Goal: Navigation & Orientation: Find specific page/section

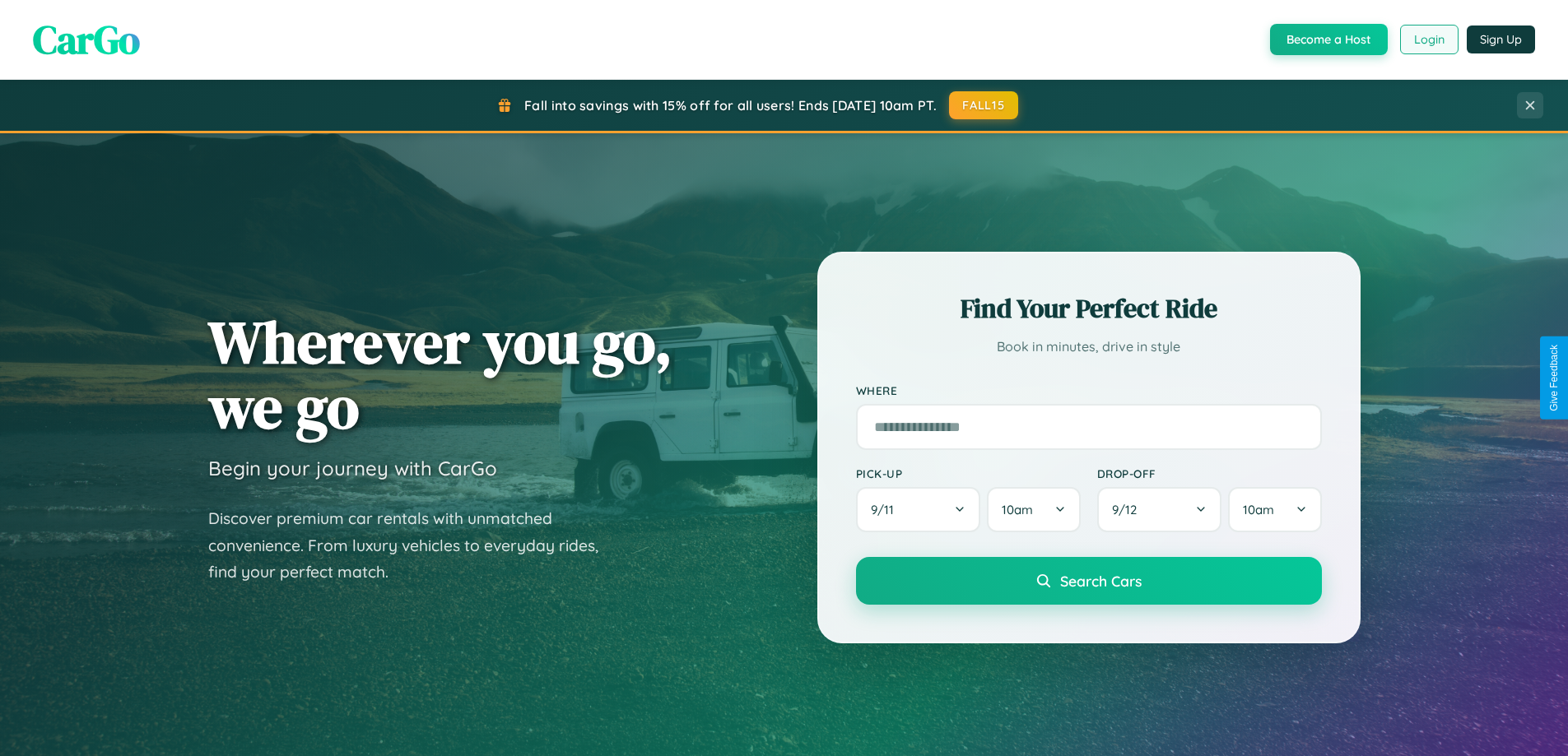
click at [1428, 40] on button "Login" at bounding box center [1429, 39] width 59 height 30
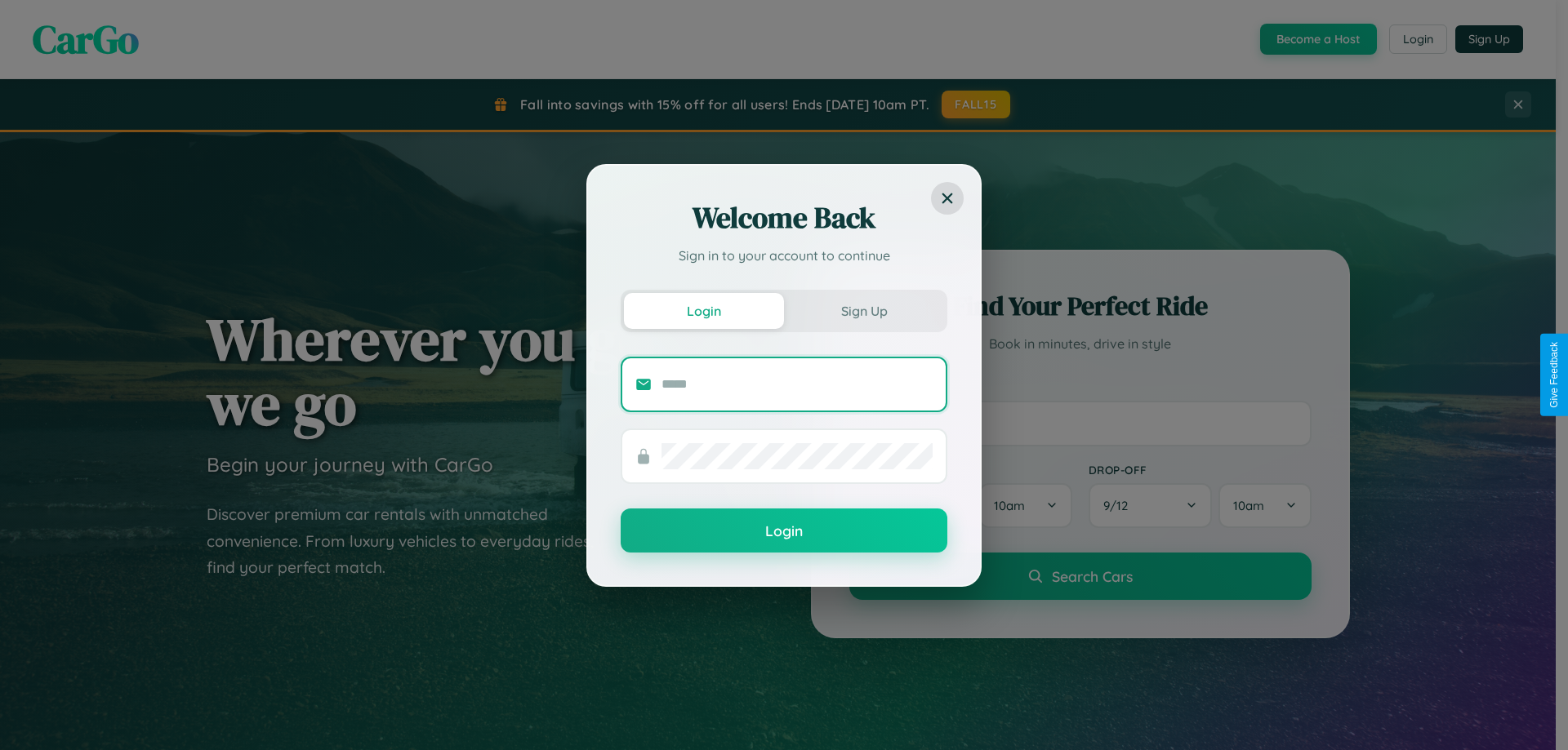
click at [797, 383] on input "text" at bounding box center [797, 384] width 271 height 26
type input "**********"
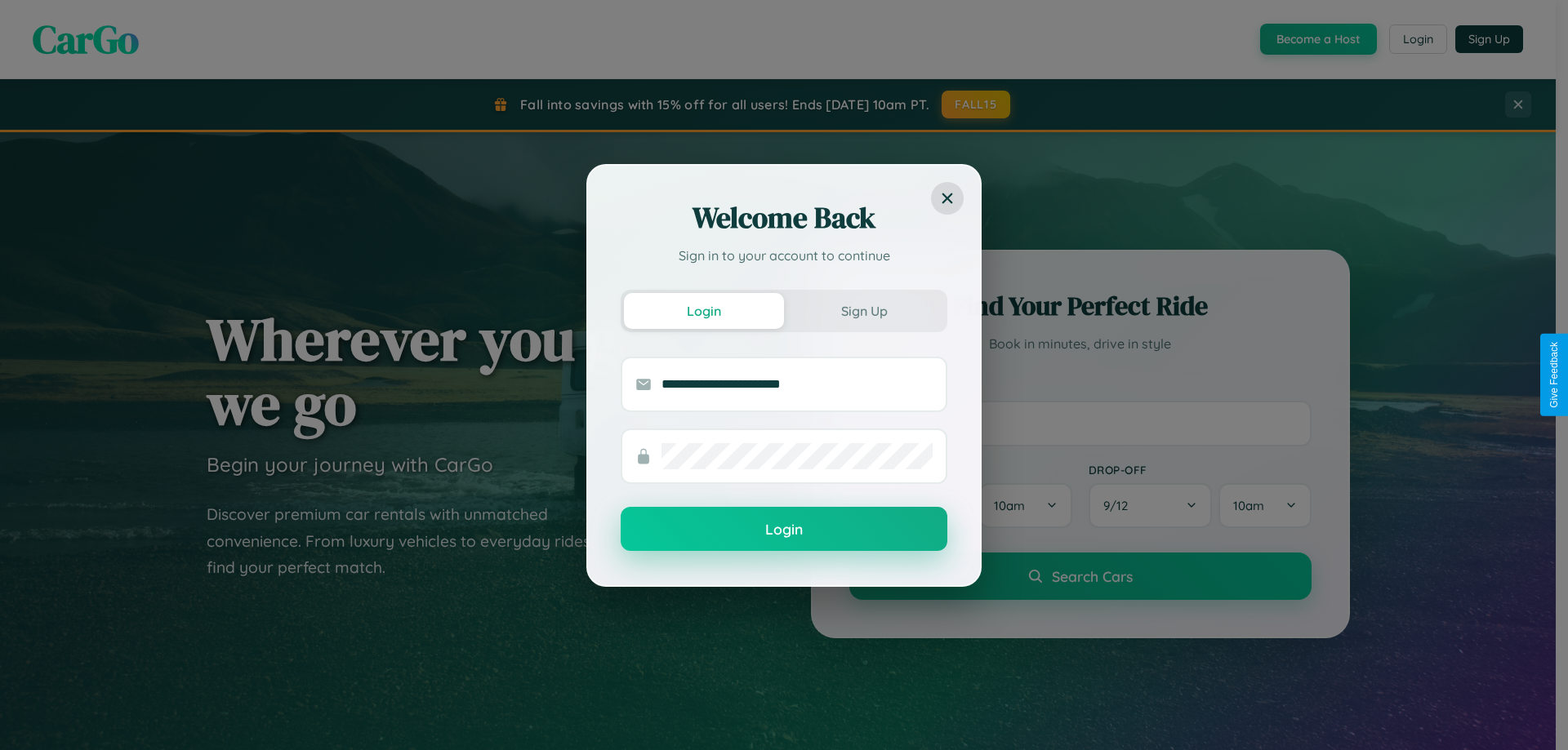
click at [784, 530] on button "Login" at bounding box center [784, 529] width 327 height 44
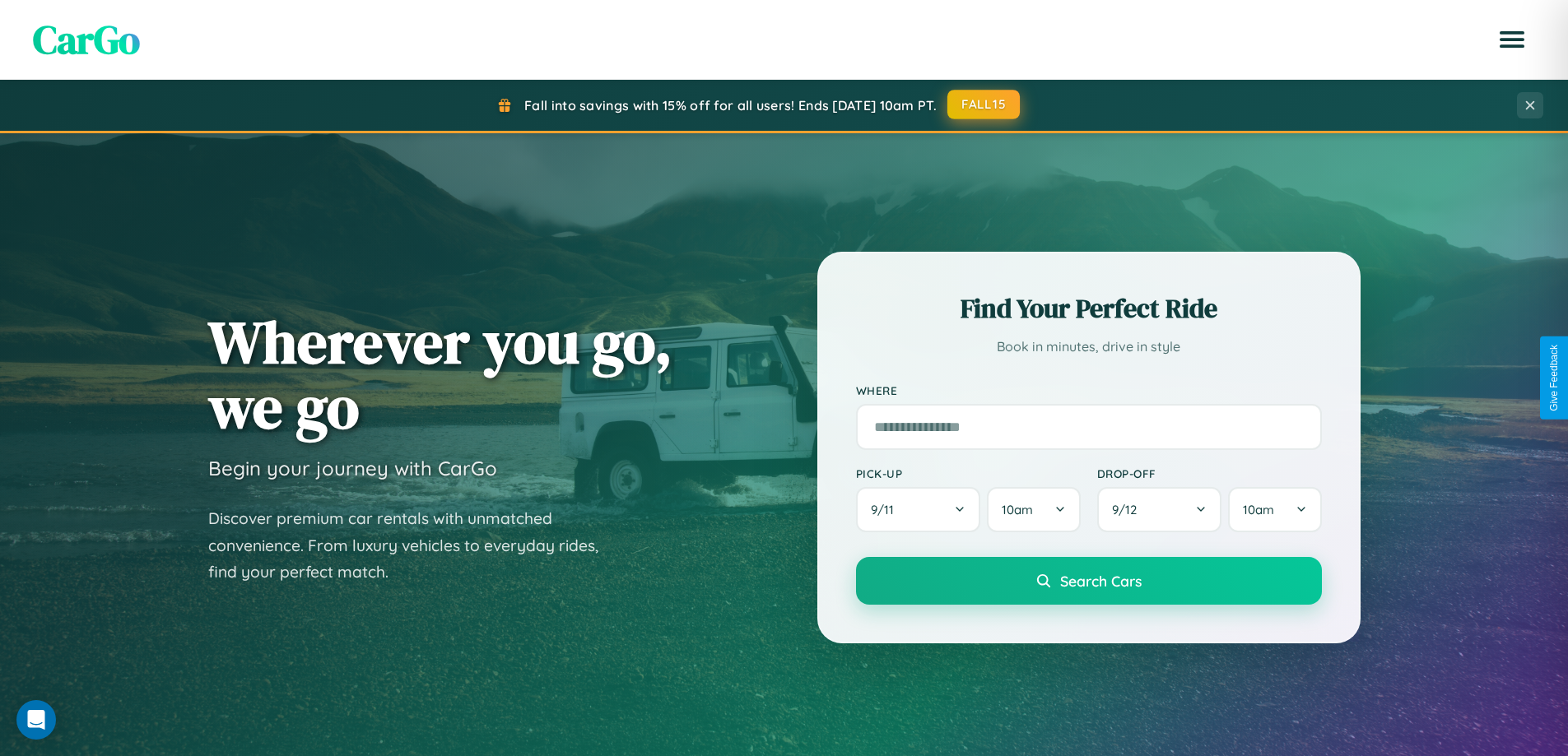
click at [984, 104] on button "FALL15" at bounding box center [983, 104] width 72 height 30
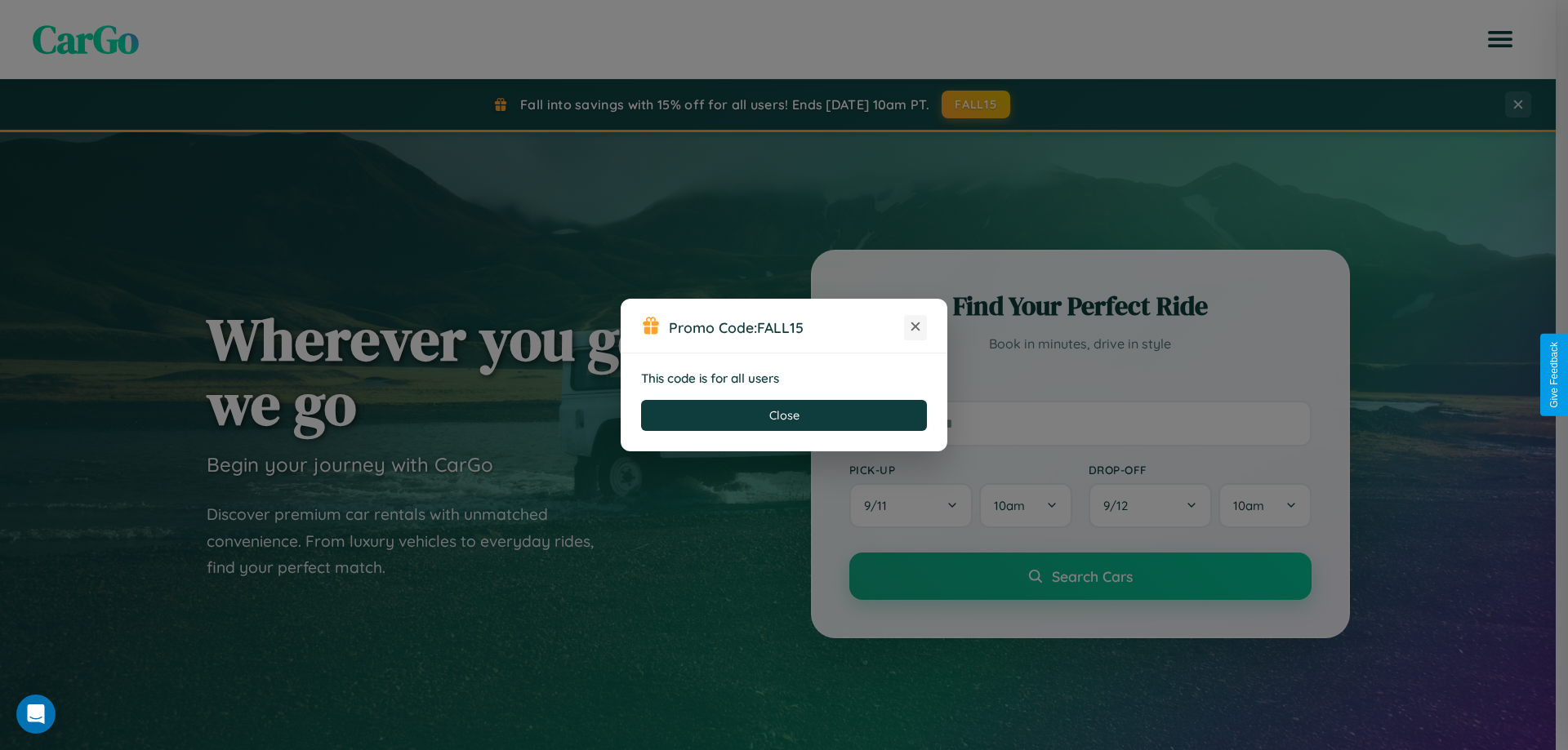
click at [916, 328] on icon at bounding box center [915, 326] width 16 height 16
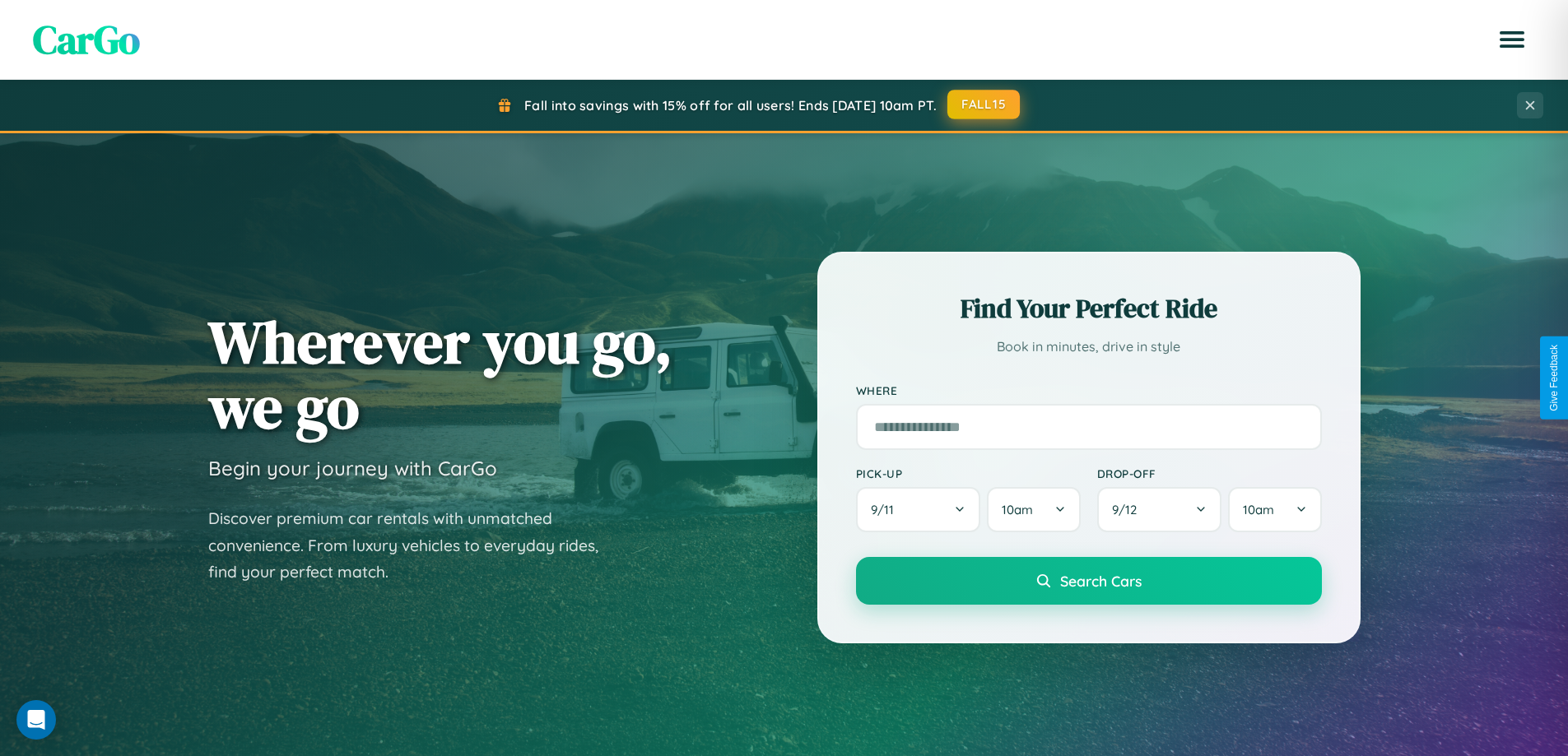
click at [984, 104] on button "FALL15" at bounding box center [983, 104] width 72 height 30
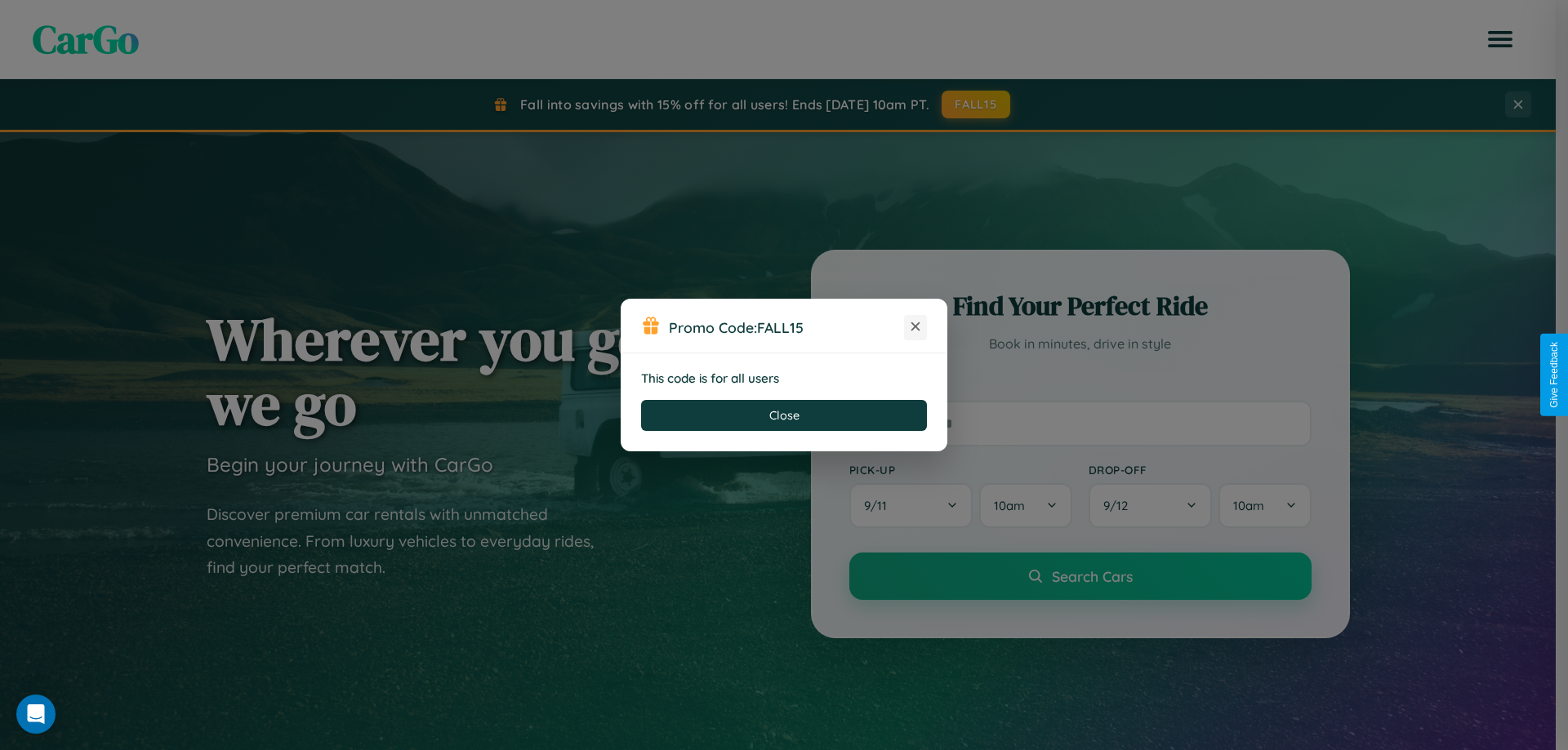
click at [916, 328] on icon at bounding box center [915, 326] width 16 height 16
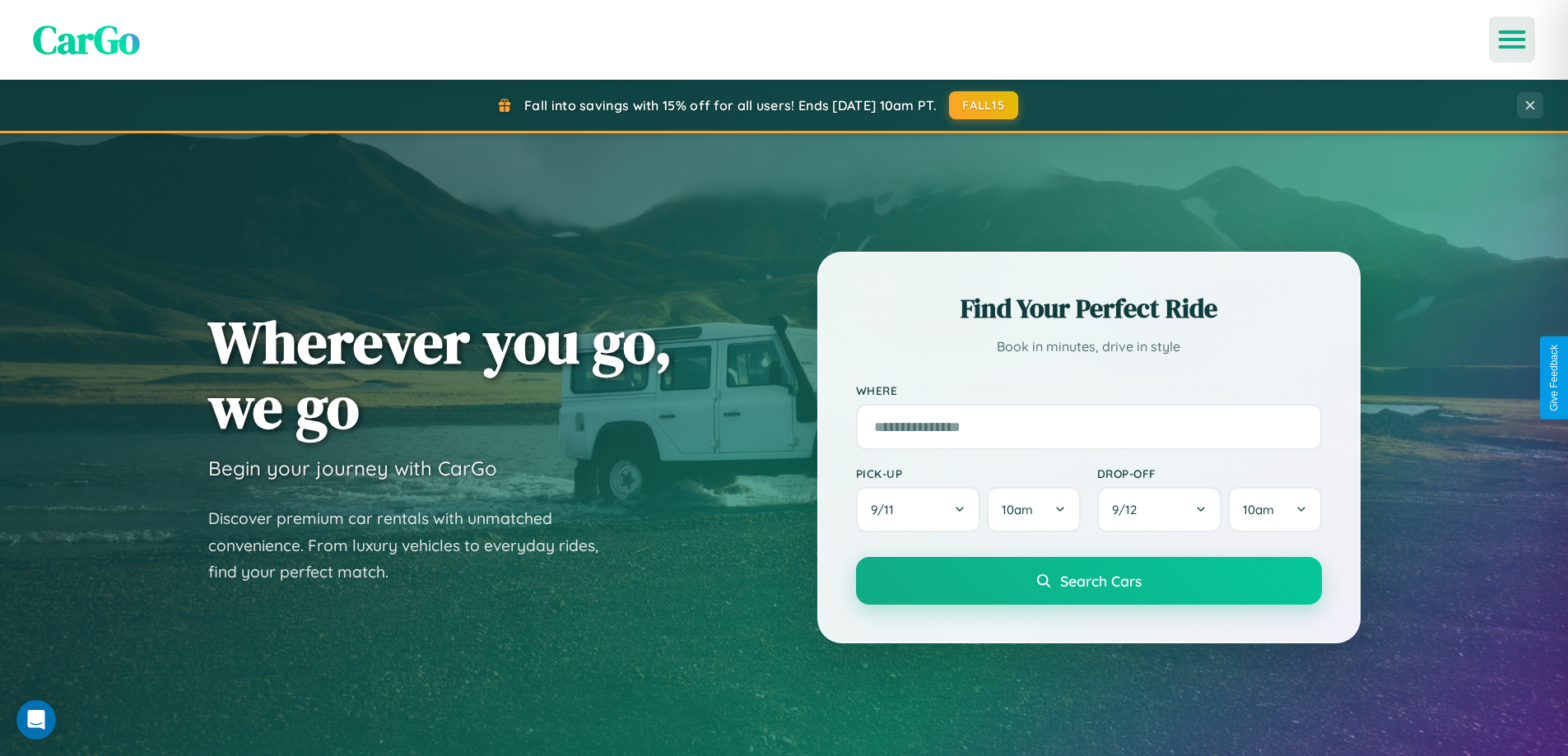
click at [1512, 40] on icon "Open menu" at bounding box center [1512, 39] width 24 height 14
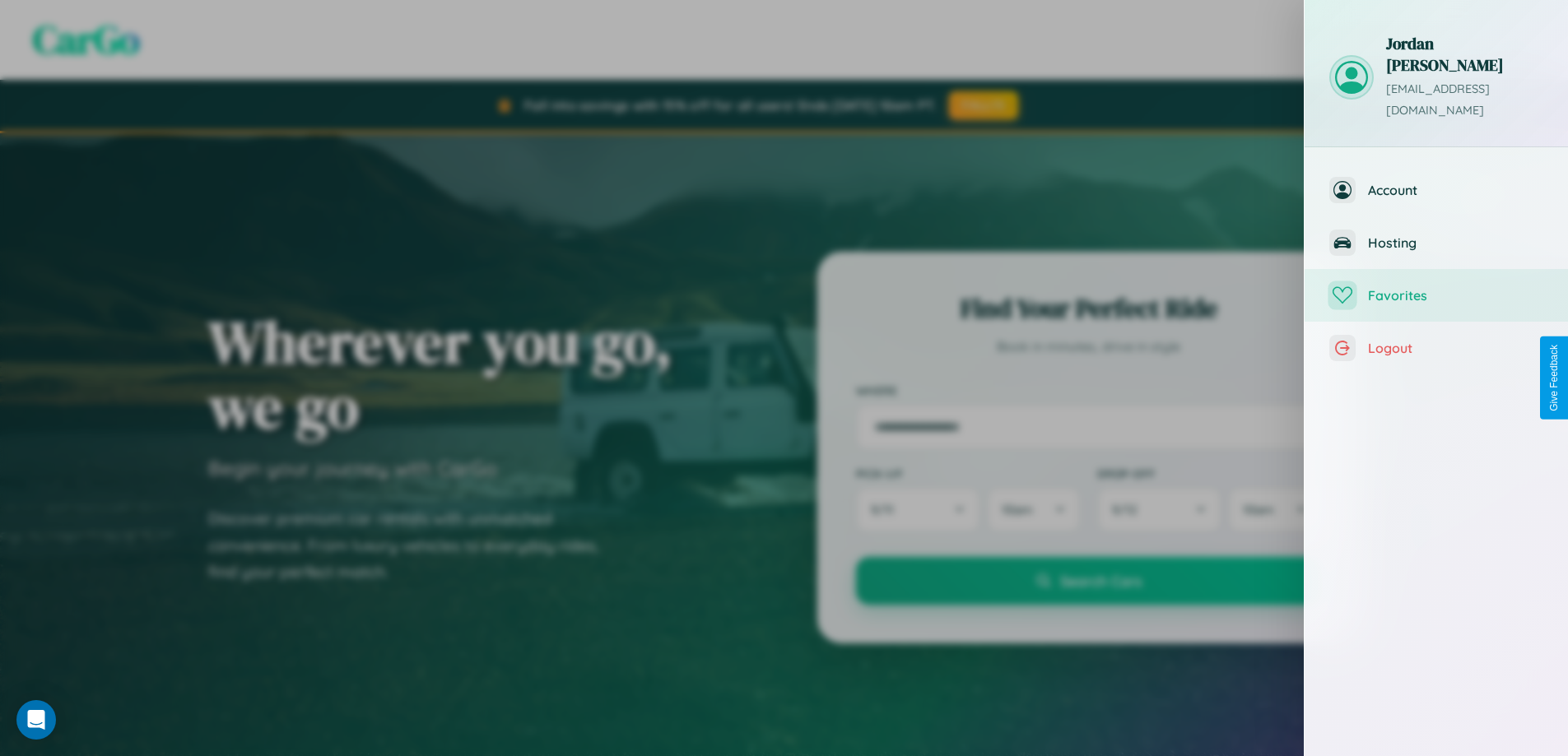
click at [1436, 287] on span "Favorites" at bounding box center [1455, 295] width 175 height 16
